Goal: Use online tool/utility: Utilize a website feature to perform a specific function

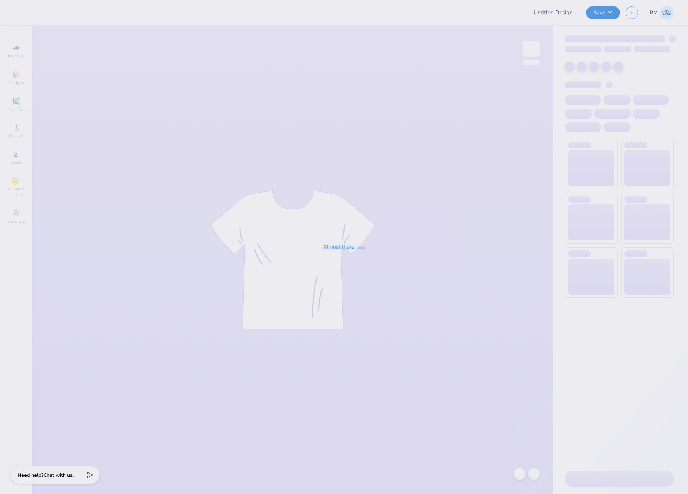
type input "surf team sample"
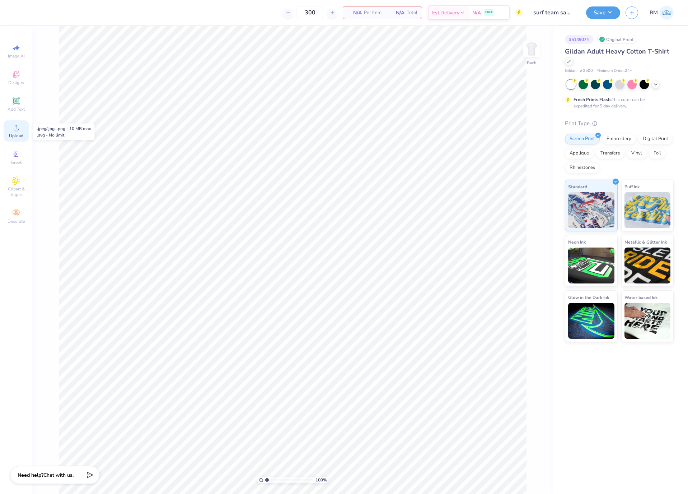
click at [20, 136] on span "Upload" at bounding box center [16, 136] width 14 height 6
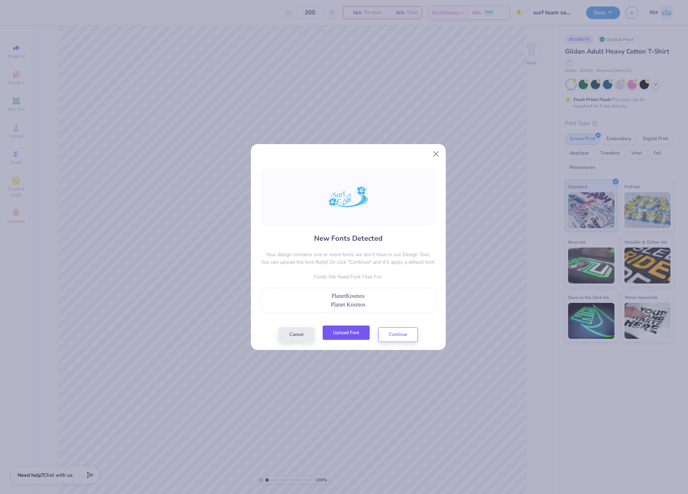
click at [350, 340] on button "Upload Font" at bounding box center [346, 332] width 47 height 15
drag, startPoint x: 378, startPoint y: 297, endPoint x: 319, endPoint y: 295, distance: 59.6
click at [319, 295] on div "PlanetKosmos" at bounding box center [348, 296] width 167 height 9
copy span "PlanetKosmos"
click at [341, 334] on button "Upload Font" at bounding box center [346, 332] width 47 height 15
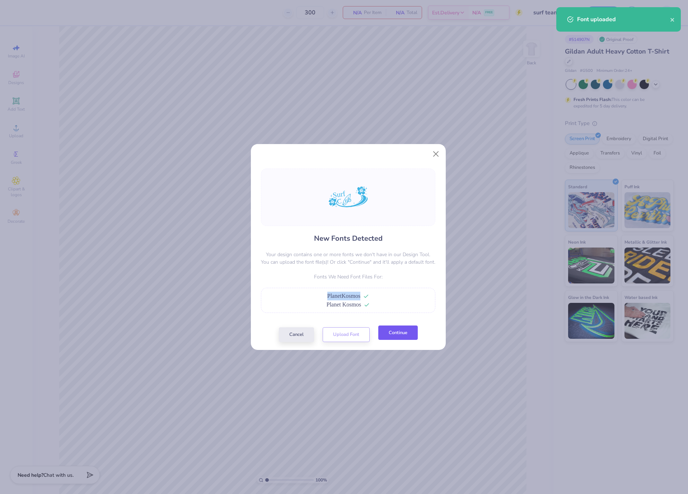
click at [398, 338] on button "Continue" at bounding box center [397, 332] width 39 height 15
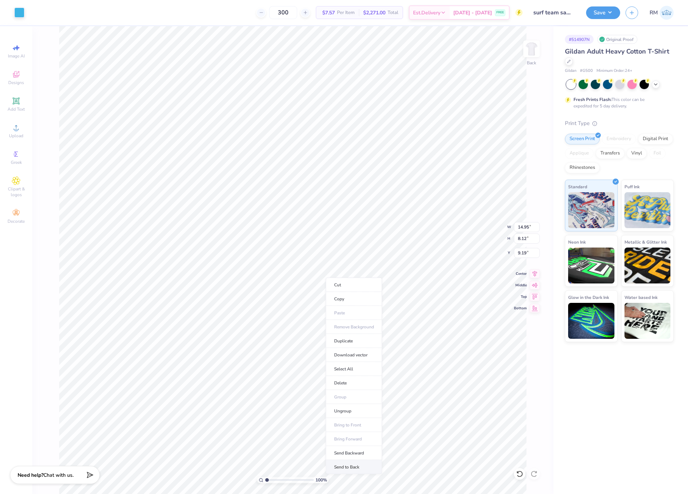
click at [368, 469] on li "Send to Back" at bounding box center [354, 467] width 56 height 14
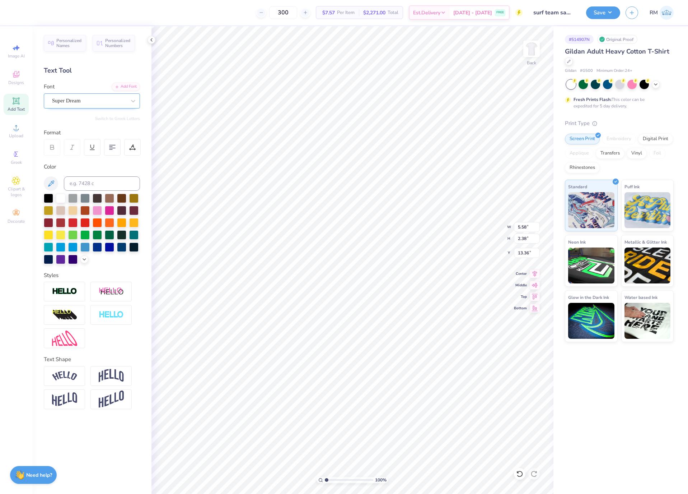
click at [87, 102] on div "Super Dream" at bounding box center [88, 100] width 75 height 11
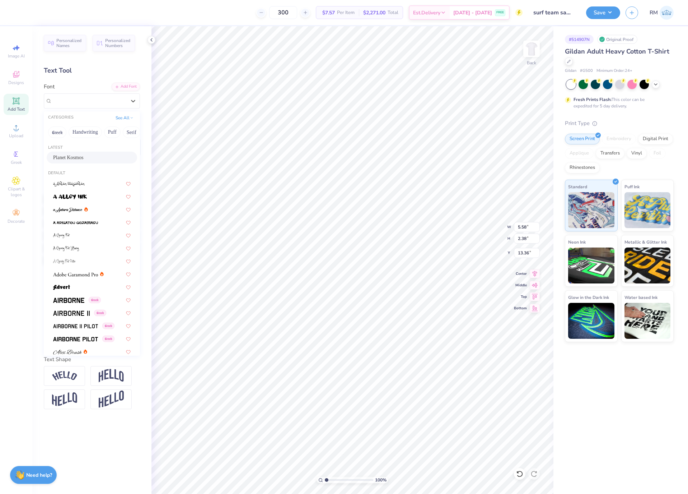
click at [88, 153] on div "Planet Kosmos" at bounding box center [92, 158] width 90 height 12
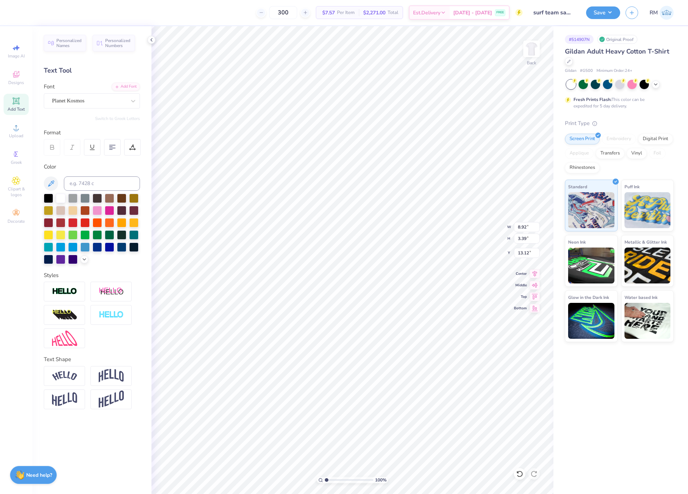
type input "8.92"
type input "3.39"
type input "13.12"
type input "6.09"
type input "2.79"
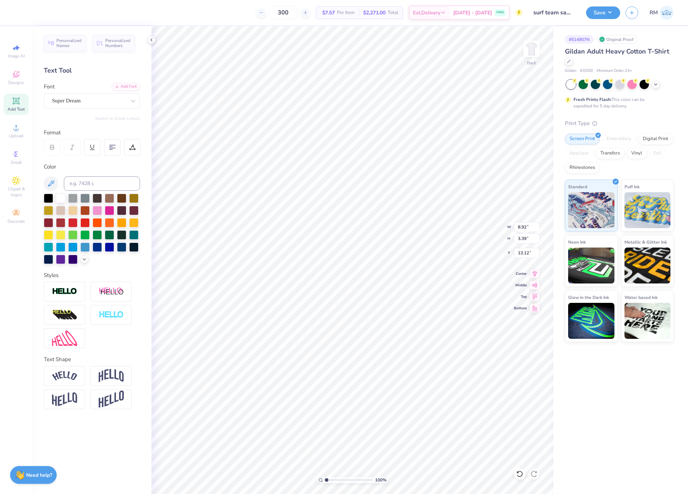
type input "10.67"
click at [98, 97] on div "Super Dream" at bounding box center [88, 100] width 75 height 11
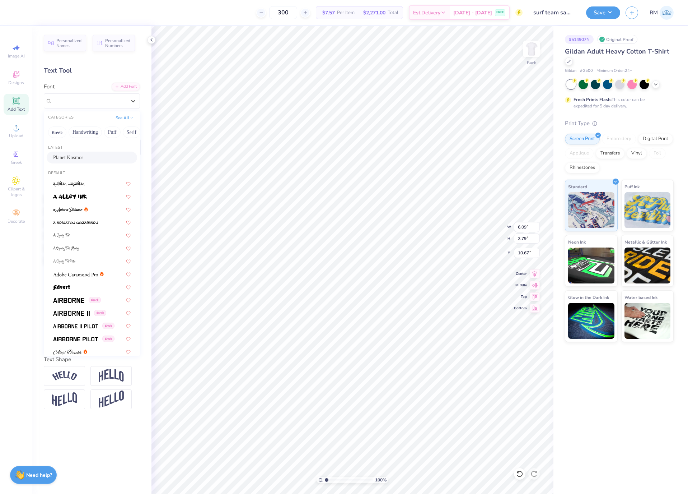
click at [88, 153] on div "Planet Kosmos" at bounding box center [92, 158] width 90 height 12
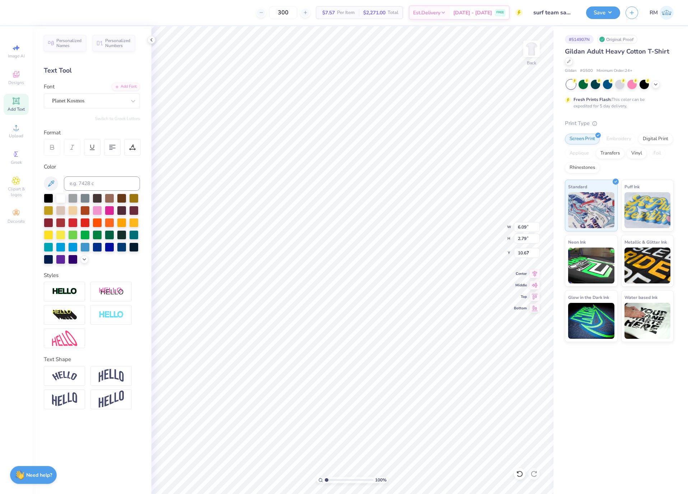
type input "9.04"
type input "3.70"
type input "9.88"
type input "12.47"
type input "9.73"
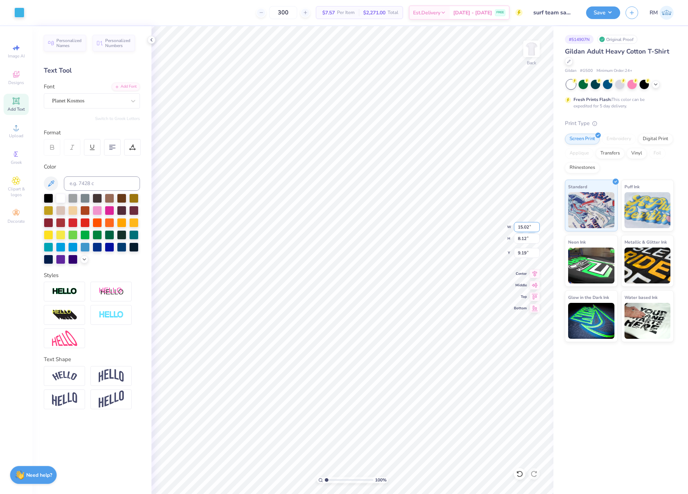
click at [522, 231] on input "15.02" at bounding box center [527, 227] width 26 height 10
click at [522, 231] on input "12" at bounding box center [527, 227] width 26 height 10
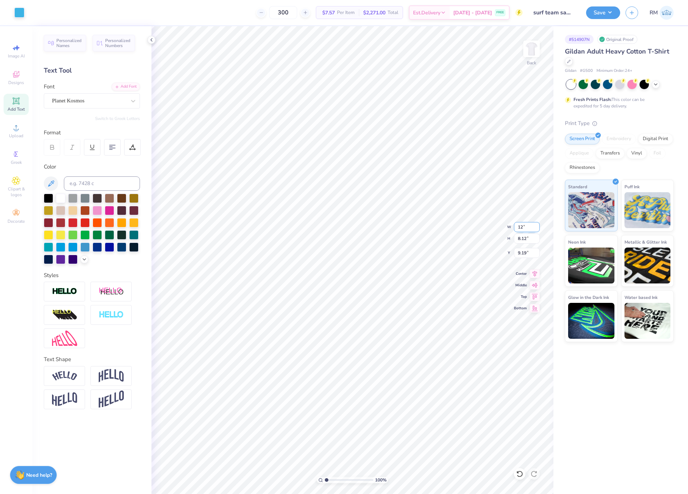
click at [522, 231] on input "12" at bounding box center [527, 227] width 26 height 10
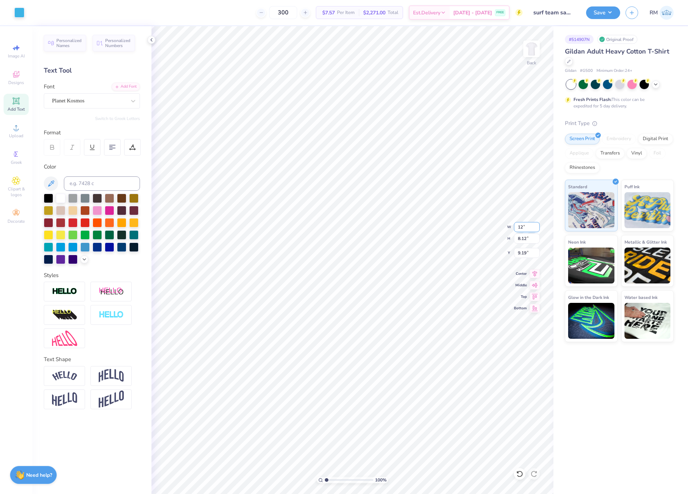
click at [511, 229] on div "100 % Back W 12 12 " H 8.12 8.12 " Y 9.19 9.19 " Center Middle Top Bottom" at bounding box center [353, 259] width 402 height 467
type input "12"
click at [520, 222] on input "15.02" at bounding box center [527, 227] width 26 height 10
type input "9.00"
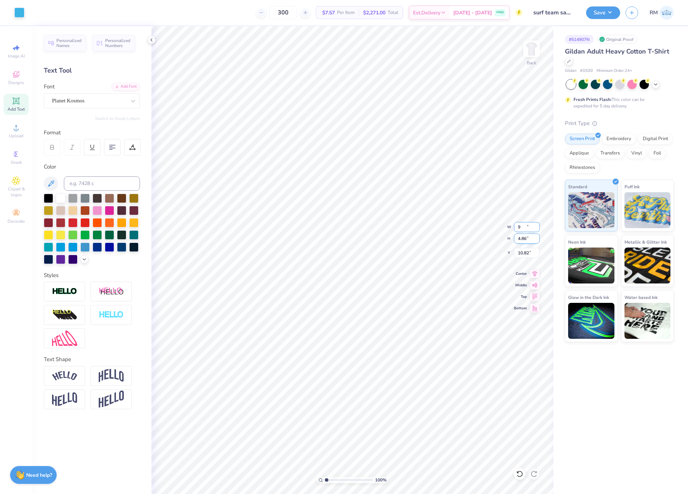
type input "4.86"
click at [524, 258] on input "10.82" at bounding box center [527, 253] width 26 height 10
type input "3.00"
click at [598, 15] on button "Save" at bounding box center [603, 11] width 34 height 13
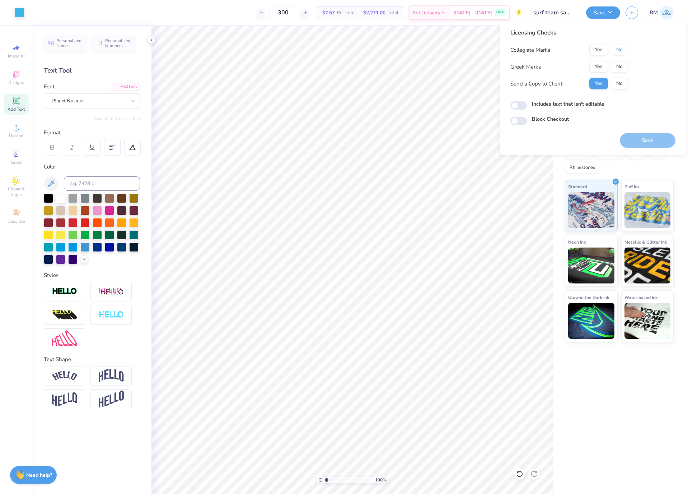
drag, startPoint x: 624, startPoint y: 50, endPoint x: 622, endPoint y: 59, distance: 9.7
click at [624, 51] on button "No" at bounding box center [619, 49] width 17 height 11
click at [620, 63] on button "No" at bounding box center [619, 66] width 17 height 11
click at [653, 140] on button "Save" at bounding box center [648, 140] width 56 height 15
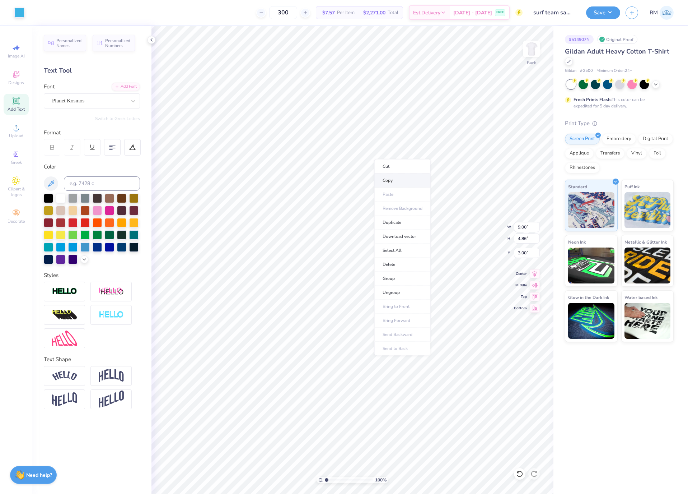
click at [420, 179] on li "Copy" at bounding box center [402, 180] width 56 height 14
click at [535, 44] on img at bounding box center [531, 48] width 29 height 29
click at [436, 196] on li "Paste" at bounding box center [428, 199] width 56 height 14
click at [525, 223] on input "8.85" at bounding box center [527, 227] width 26 height 10
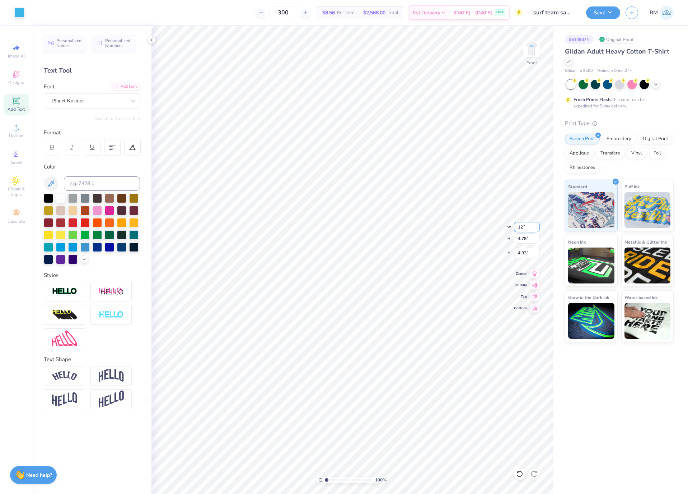
type input "12.00"
type input "6.48"
click at [528, 255] on input "4.08" at bounding box center [527, 253] width 26 height 10
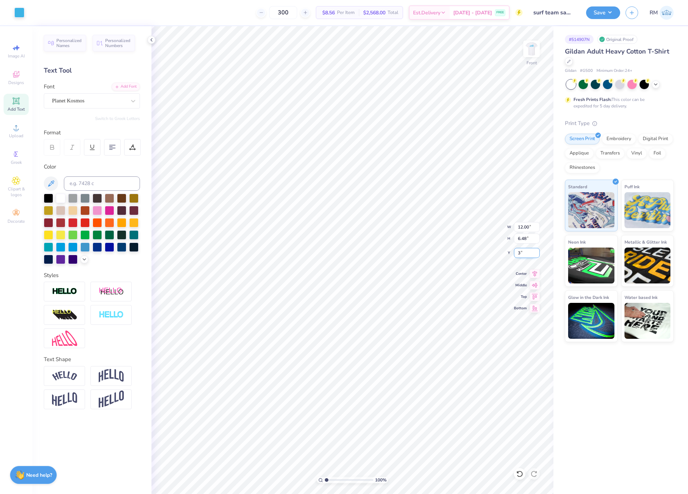
type input "3.00"
click at [532, 273] on icon at bounding box center [535, 272] width 10 height 9
click at [534, 49] on img at bounding box center [531, 48] width 29 height 29
click at [602, 14] on button "Save" at bounding box center [603, 11] width 34 height 13
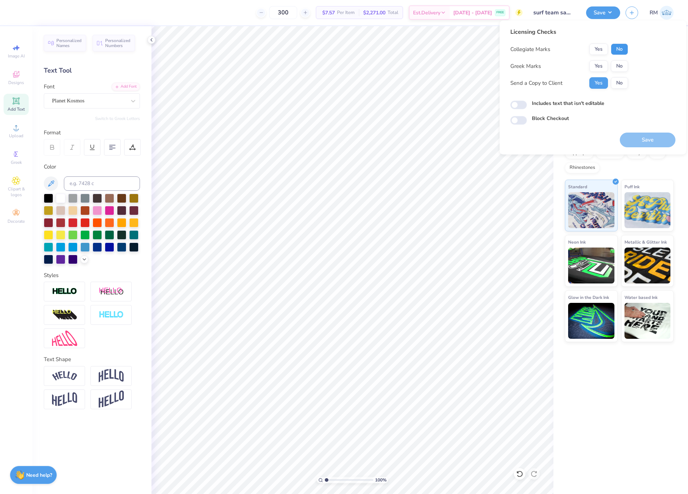
click at [623, 45] on button "No" at bounding box center [619, 48] width 17 height 11
click at [622, 68] on button "No" at bounding box center [619, 65] width 17 height 11
click at [645, 139] on button "Save" at bounding box center [648, 139] width 56 height 15
